Goal: Check status: Check status

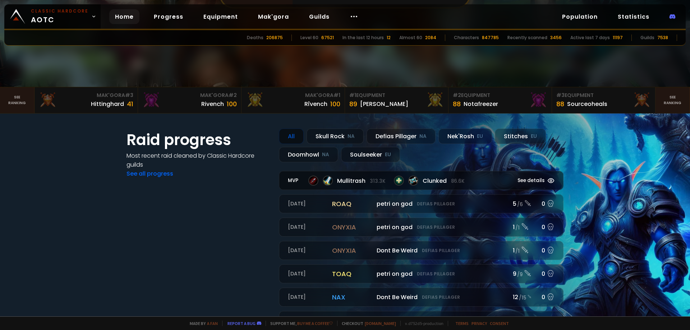
scroll to position [144, 0]
click at [328, 138] on div "Skull Rock NA" at bounding box center [335, 136] width 57 height 15
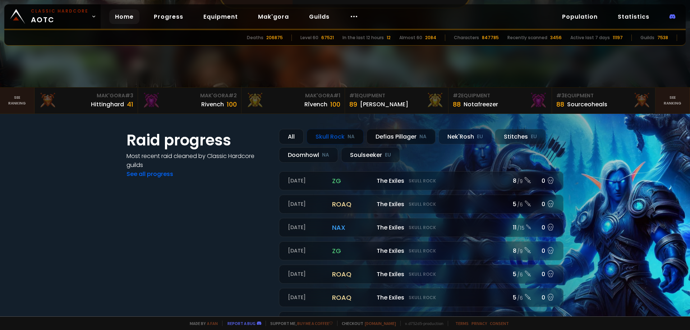
click at [395, 136] on div "Defias Pillager NA" at bounding box center [401, 136] width 69 height 15
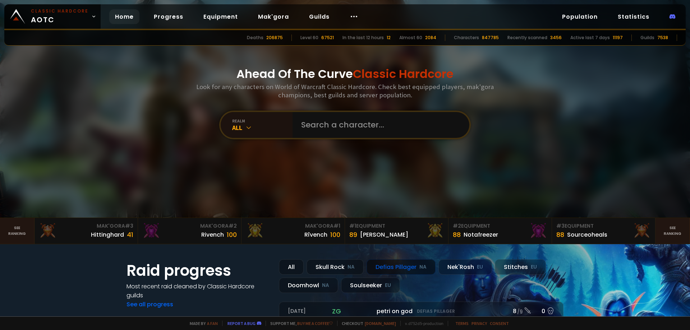
scroll to position [0, 0]
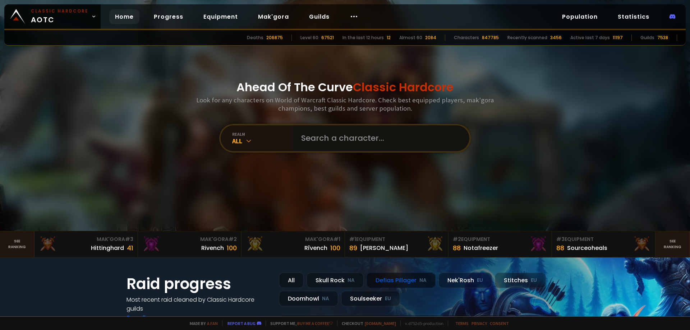
click at [317, 138] on input "text" at bounding box center [379, 138] width 164 height 26
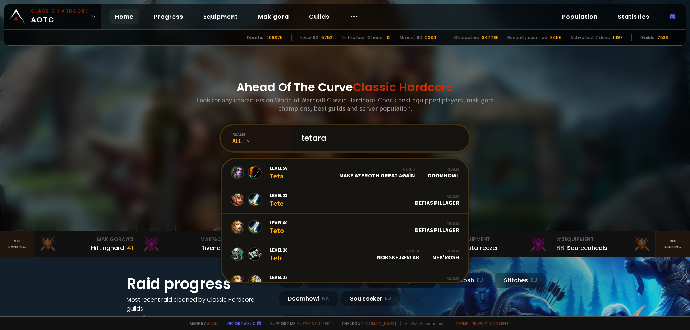
type input "tetaras"
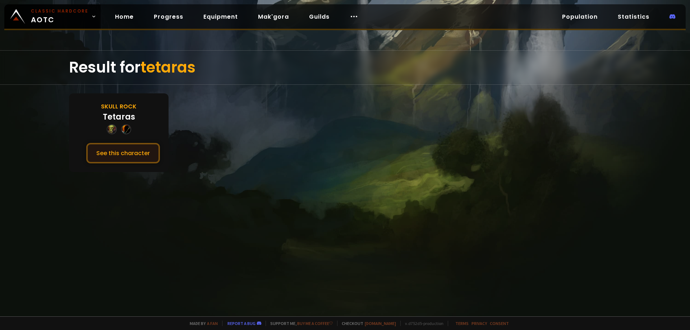
click at [131, 149] on button "See this character" at bounding box center [123, 153] width 74 height 20
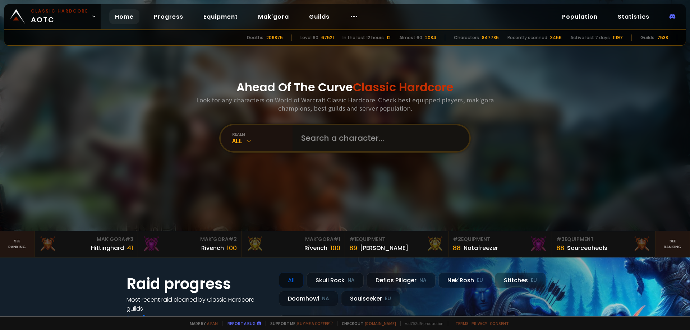
click at [321, 139] on input "text" at bounding box center [379, 138] width 164 height 26
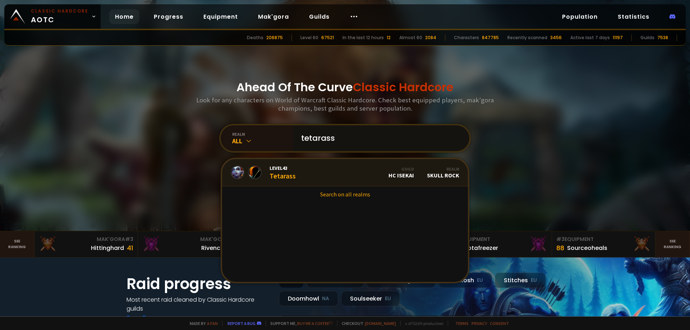
type input "tetarass"
click at [278, 171] on span "Level 43" at bounding box center [283, 168] width 26 height 6
